Goal: Information Seeking & Learning: Check status

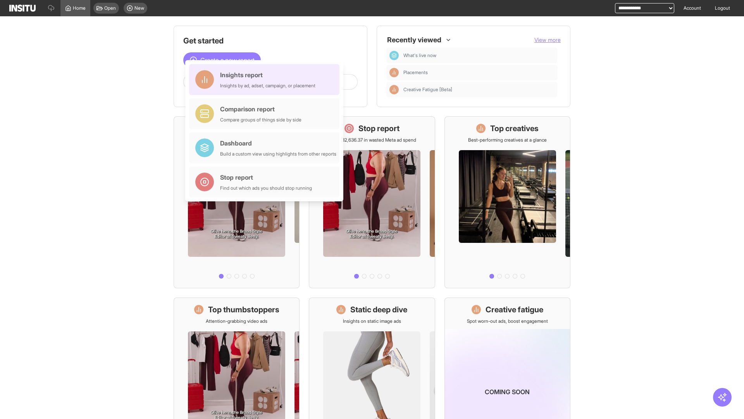
click at [266, 79] on div "Insights report Insights by ad, adset, campaign, or placement" at bounding box center [267, 79] width 95 height 19
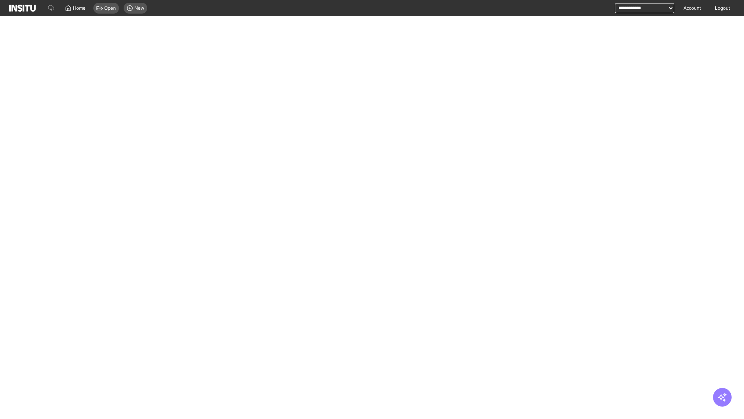
select select "**"
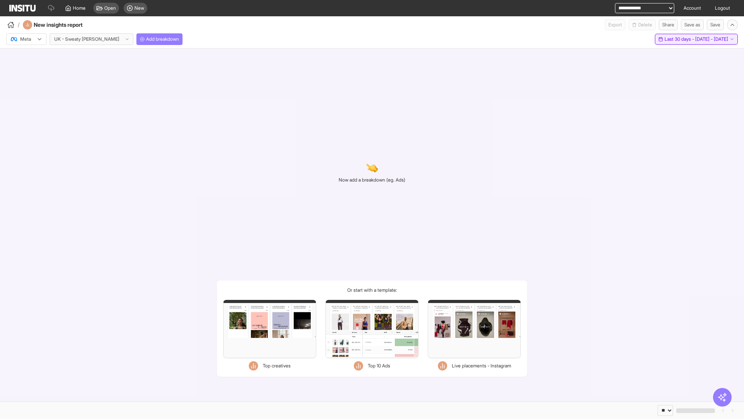
click at [686, 39] on span "Last 30 days - [DATE] - [DATE]" at bounding box center [697, 39] width 64 height 6
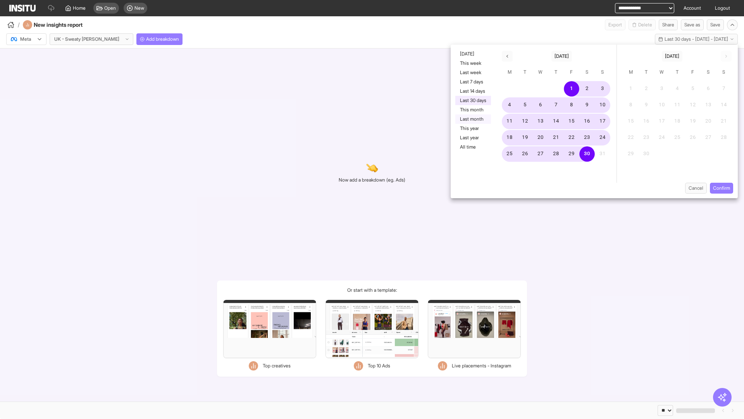
click at [472, 119] on button "Last month" at bounding box center [473, 118] width 36 height 9
